Goal: Task Accomplishment & Management: Manage account settings

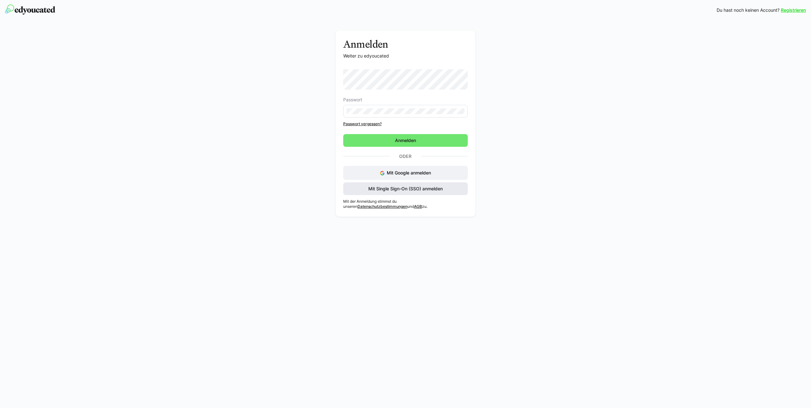
click at [432, 186] on span "Mit Single Sign-On (SSO) anmelden" at bounding box center [406, 189] width 76 height 6
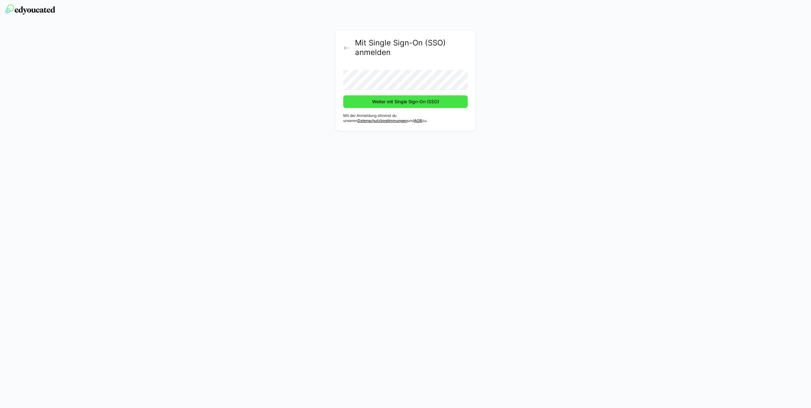
click at [381, 102] on span "Weiter mit Single Sign-On (SSO)" at bounding box center [405, 102] width 69 height 6
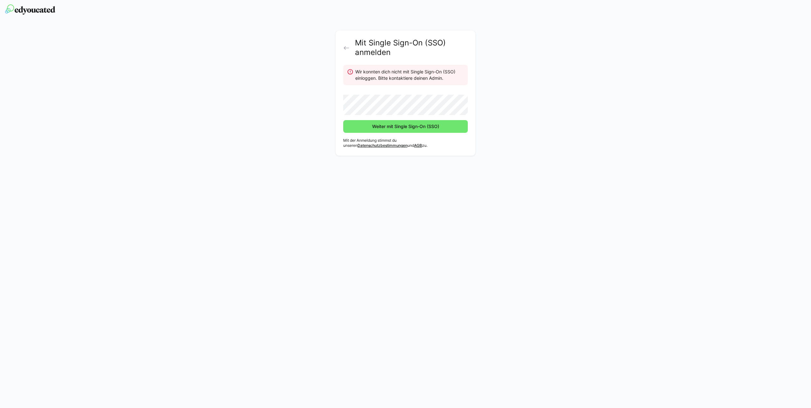
click at [334, 40] on div "Mit Single Sign-On (SSO) anmelden Wir konnten dich nicht mit Single Sign-On (SS…" at bounding box center [406, 95] width 358 height 128
click at [351, 48] on link at bounding box center [347, 47] width 8 height 5
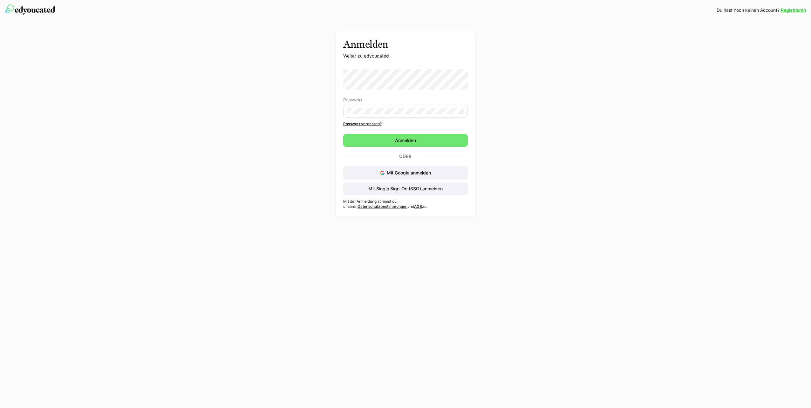
click at [348, 47] on h3 "Anmelden" at bounding box center [405, 44] width 125 height 12
click at [376, 108] on eds-input at bounding box center [405, 111] width 125 height 13
click at [381, 142] on span "Anmelden" at bounding box center [405, 140] width 125 height 13
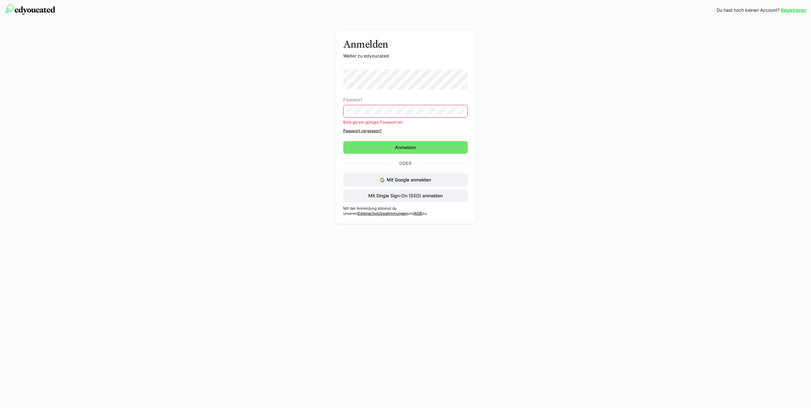
click at [371, 128] on link "Passwort vergessen?" at bounding box center [405, 130] width 125 height 5
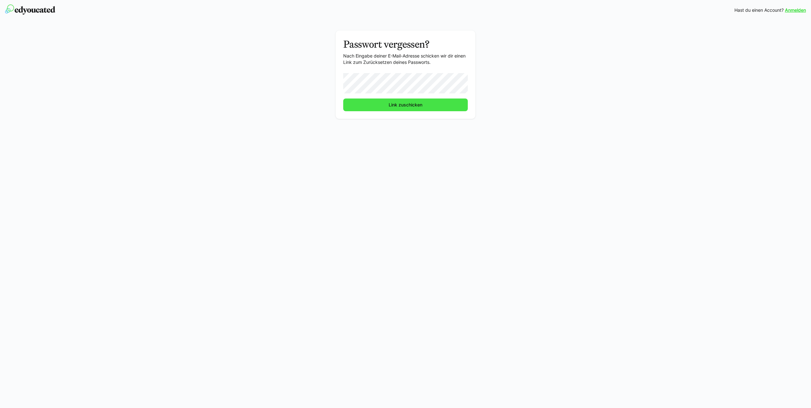
click at [364, 105] on span "Link zuschicken" at bounding box center [405, 105] width 125 height 13
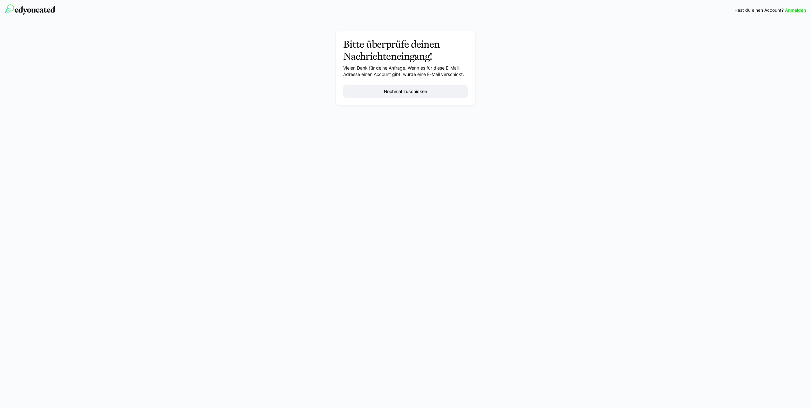
drag, startPoint x: 364, startPoint y: 105, endPoint x: 362, endPoint y: 108, distance: 3.4
drag, startPoint x: 362, startPoint y: 108, endPoint x: 308, endPoint y: 88, distance: 58.3
click at [340, 113] on div "Anmelden Hast du einen Account? Anmelden Bitte überprüfe deinen Nachrichteneing…" at bounding box center [405, 204] width 811 height 408
